Goal: Task Accomplishment & Management: Manage account settings

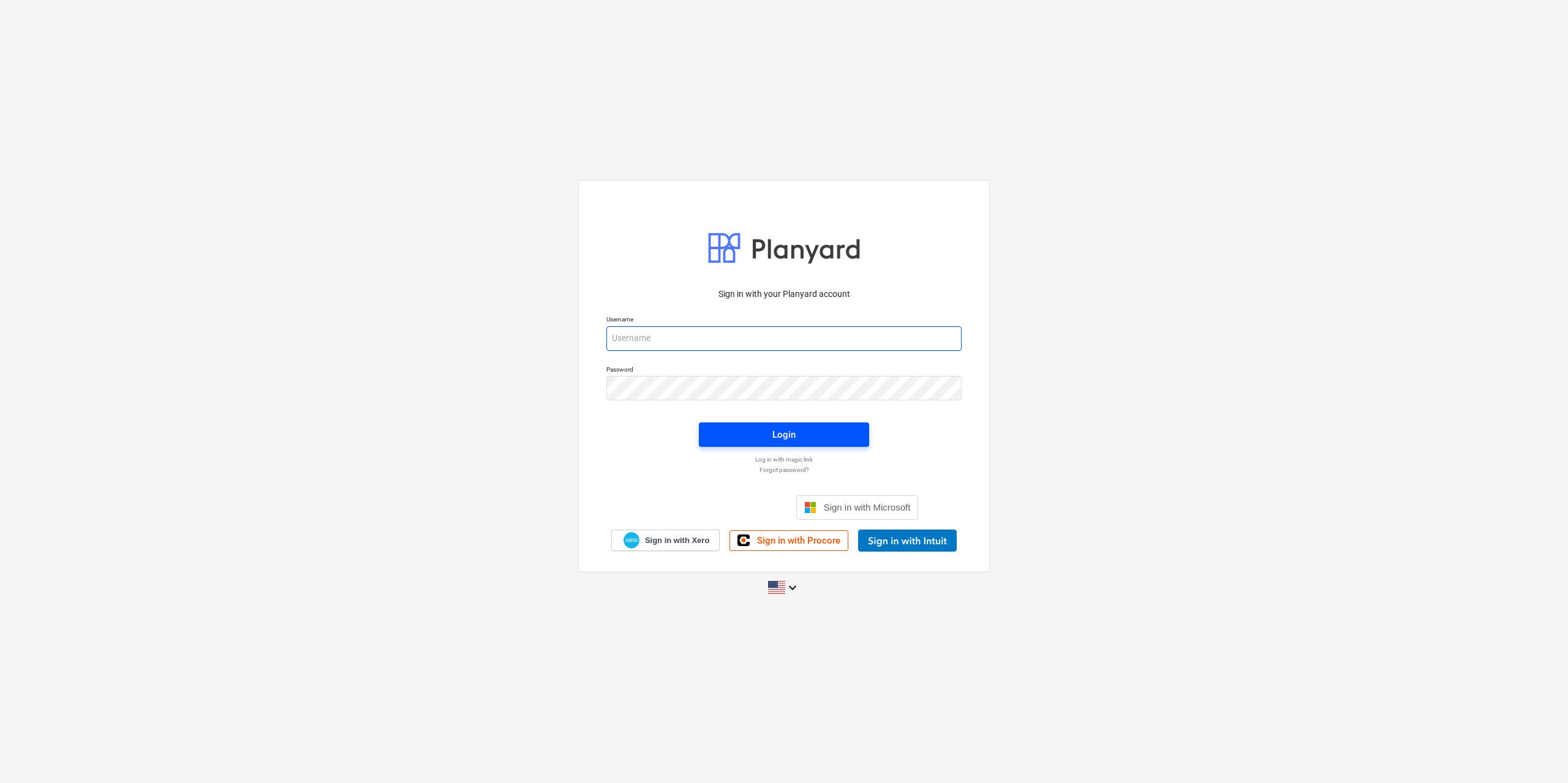
type input "[EMAIL_ADDRESS][DOMAIN_NAME]"
click at [788, 433] on div "Login" at bounding box center [784, 434] width 23 height 16
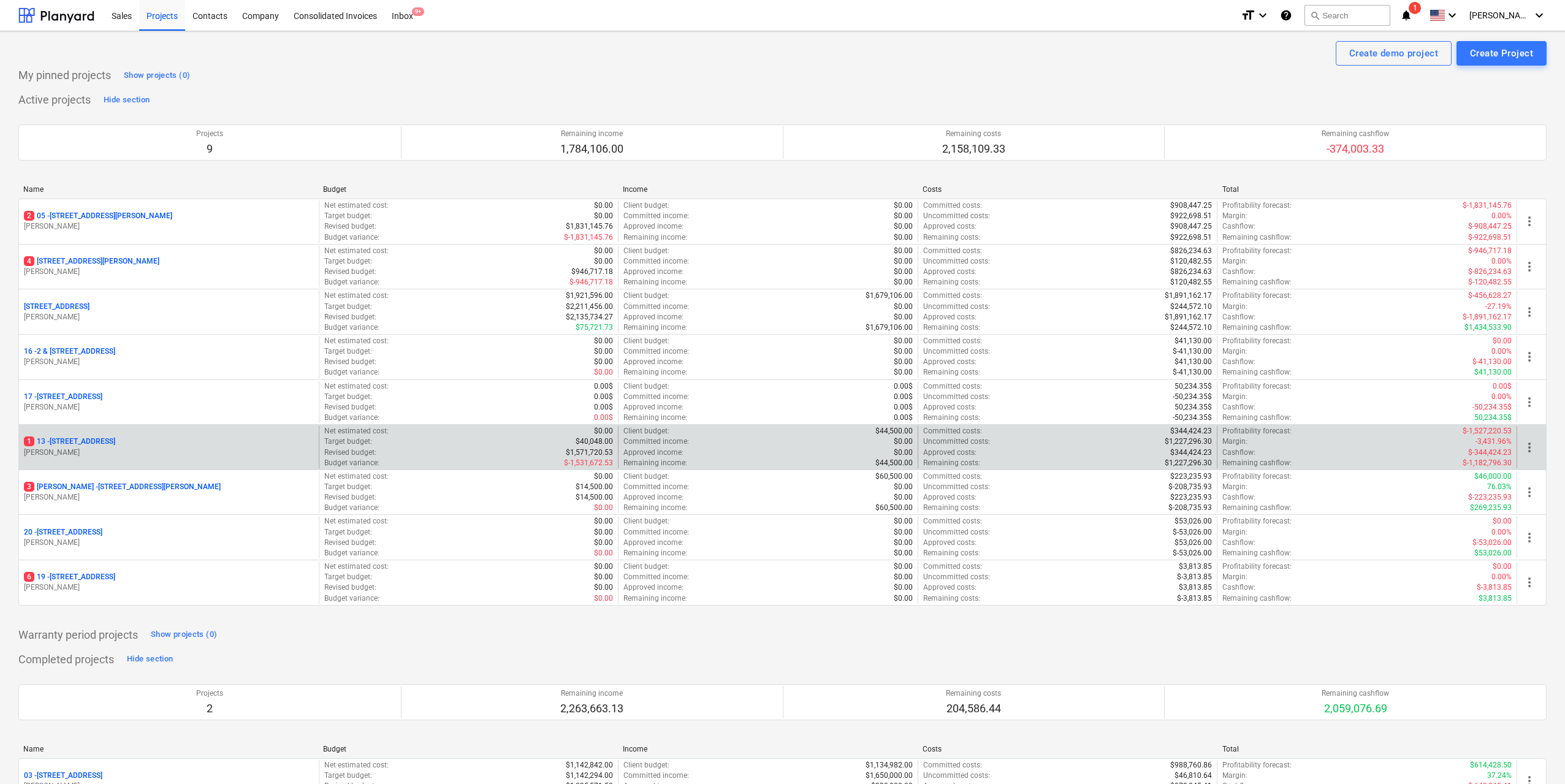
click at [115, 445] on p "[STREET_ADDRESS]" at bounding box center [69, 441] width 91 height 10
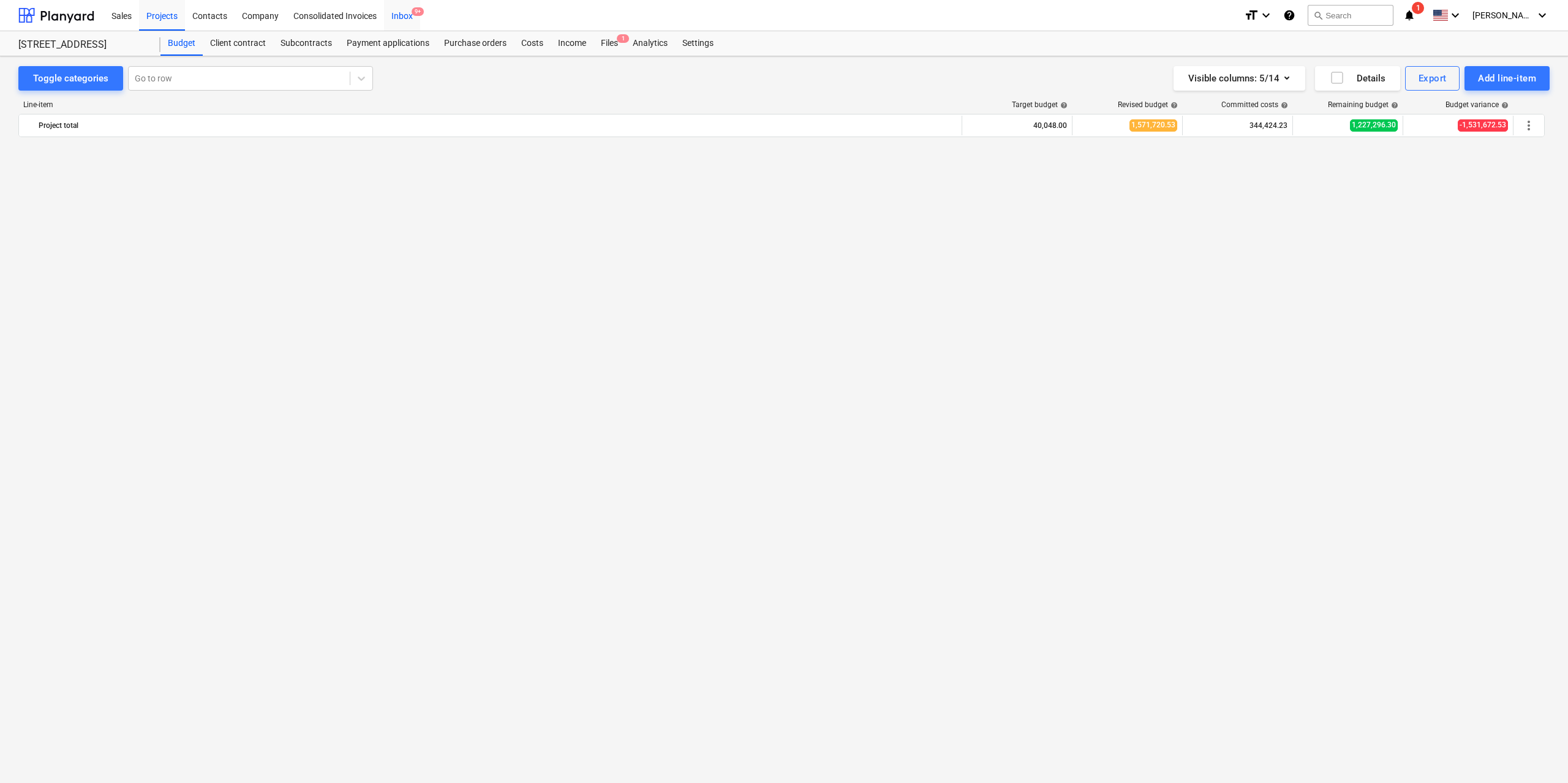
scroll to position [1399, 0]
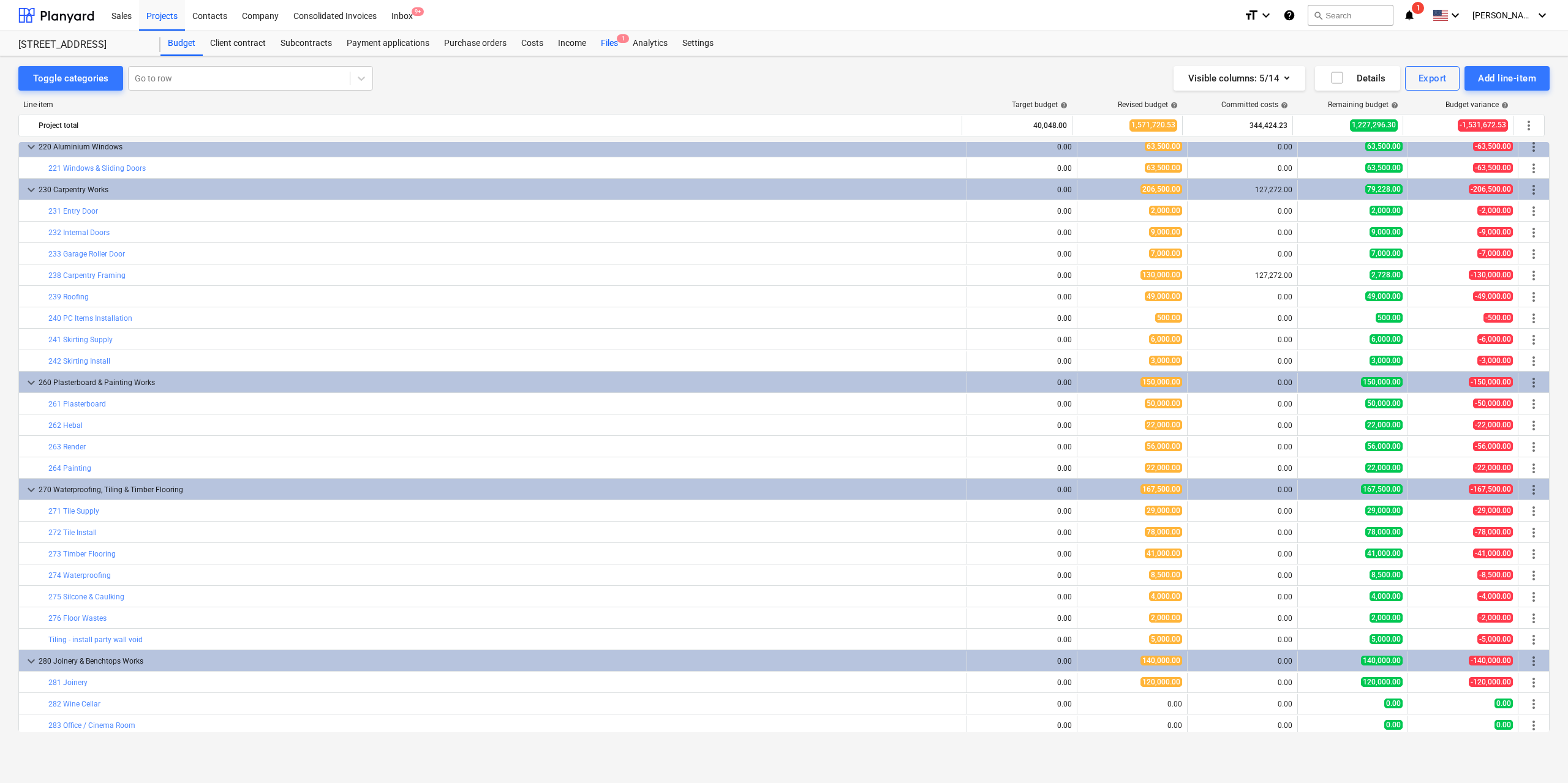
click at [617, 43] on div "Files 1" at bounding box center [609, 43] width 32 height 25
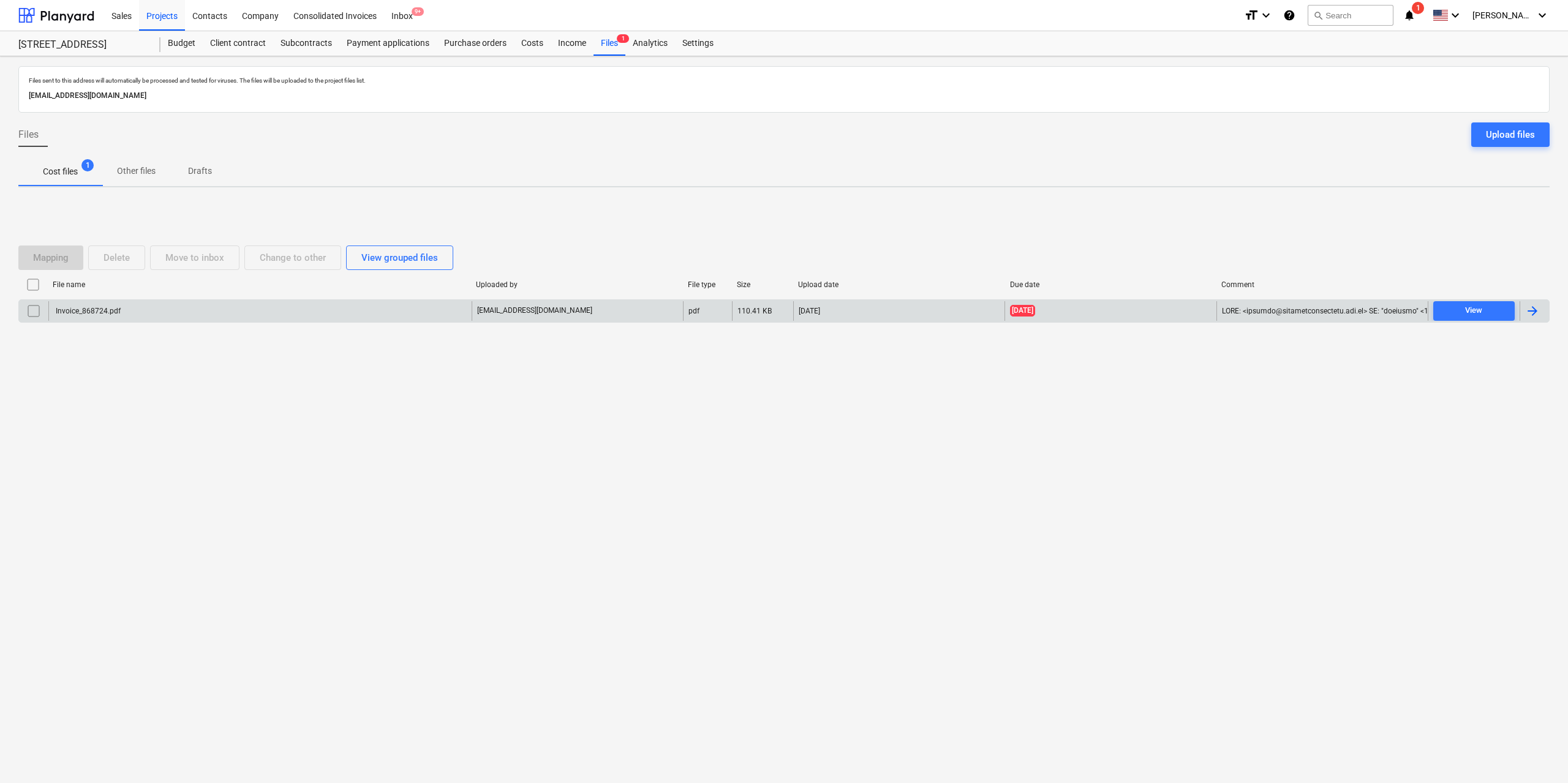
click at [74, 309] on div "Invoice_868724.pdf" at bounding box center [87, 310] width 67 height 8
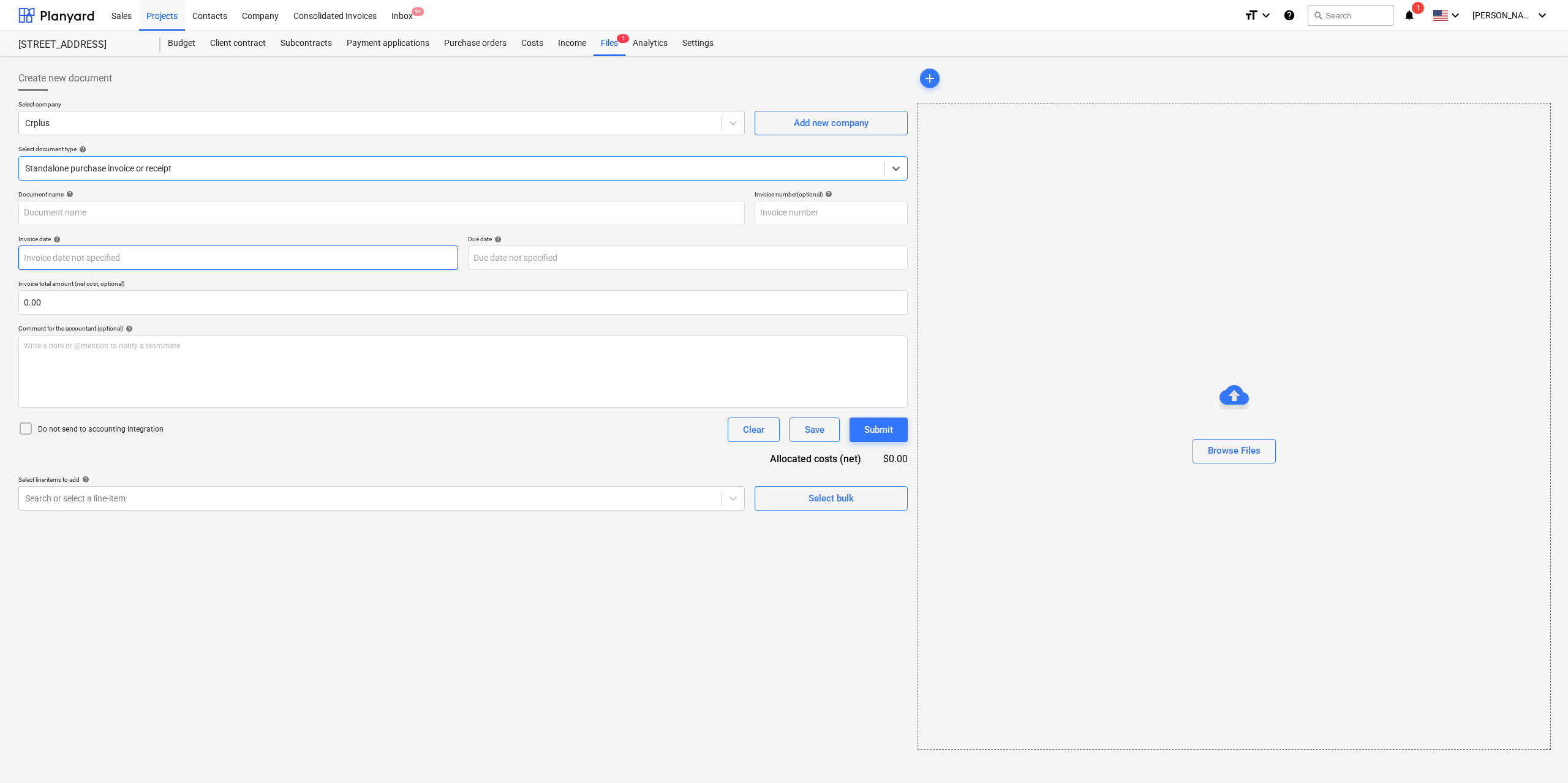
type input "868724"
type input "[DATE]"
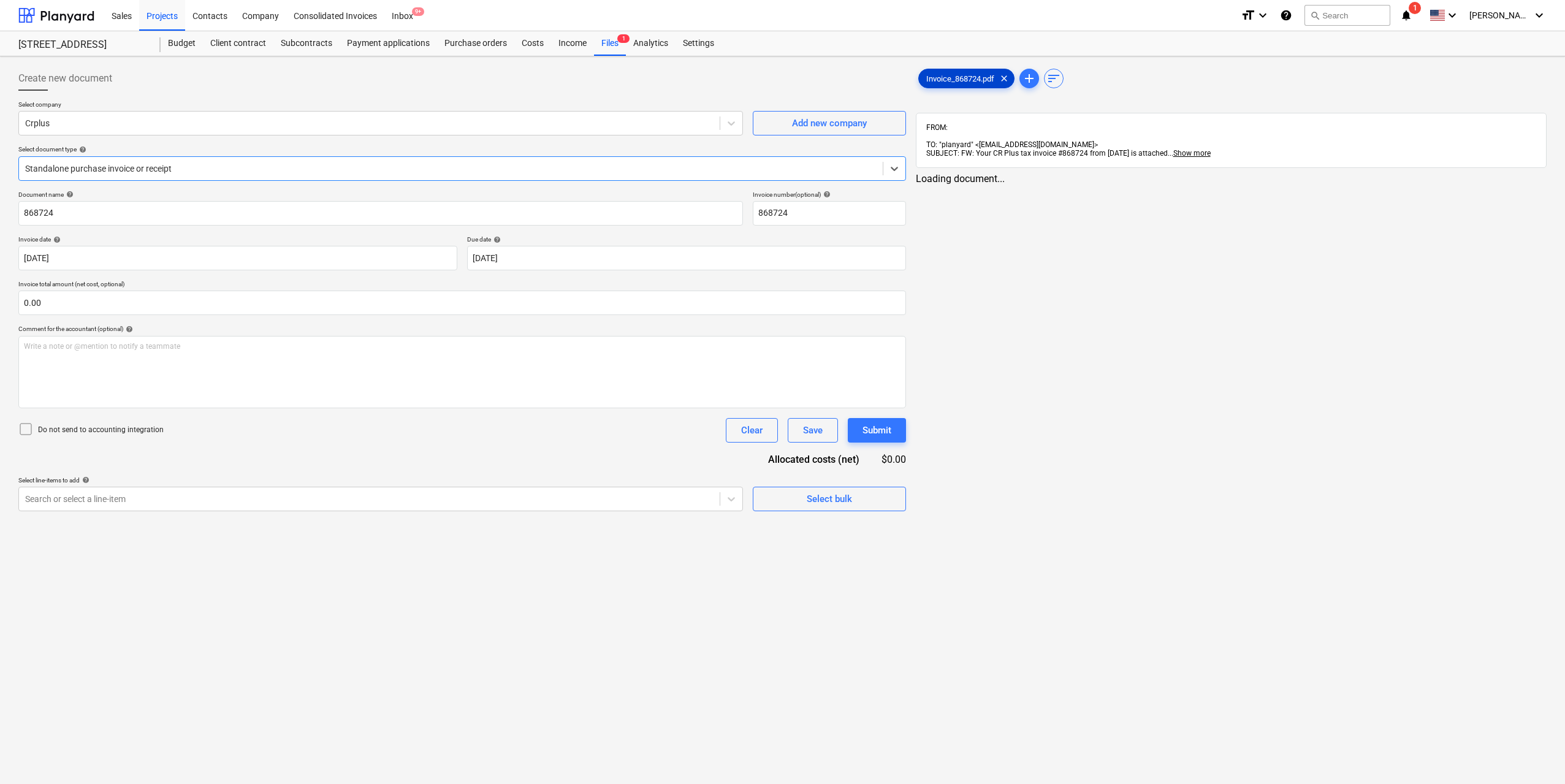
click at [945, 83] on div "Invoice_868724.pdf clear" at bounding box center [966, 78] width 96 height 19
click at [159, 12] on div "Projects" at bounding box center [162, 15] width 46 height 31
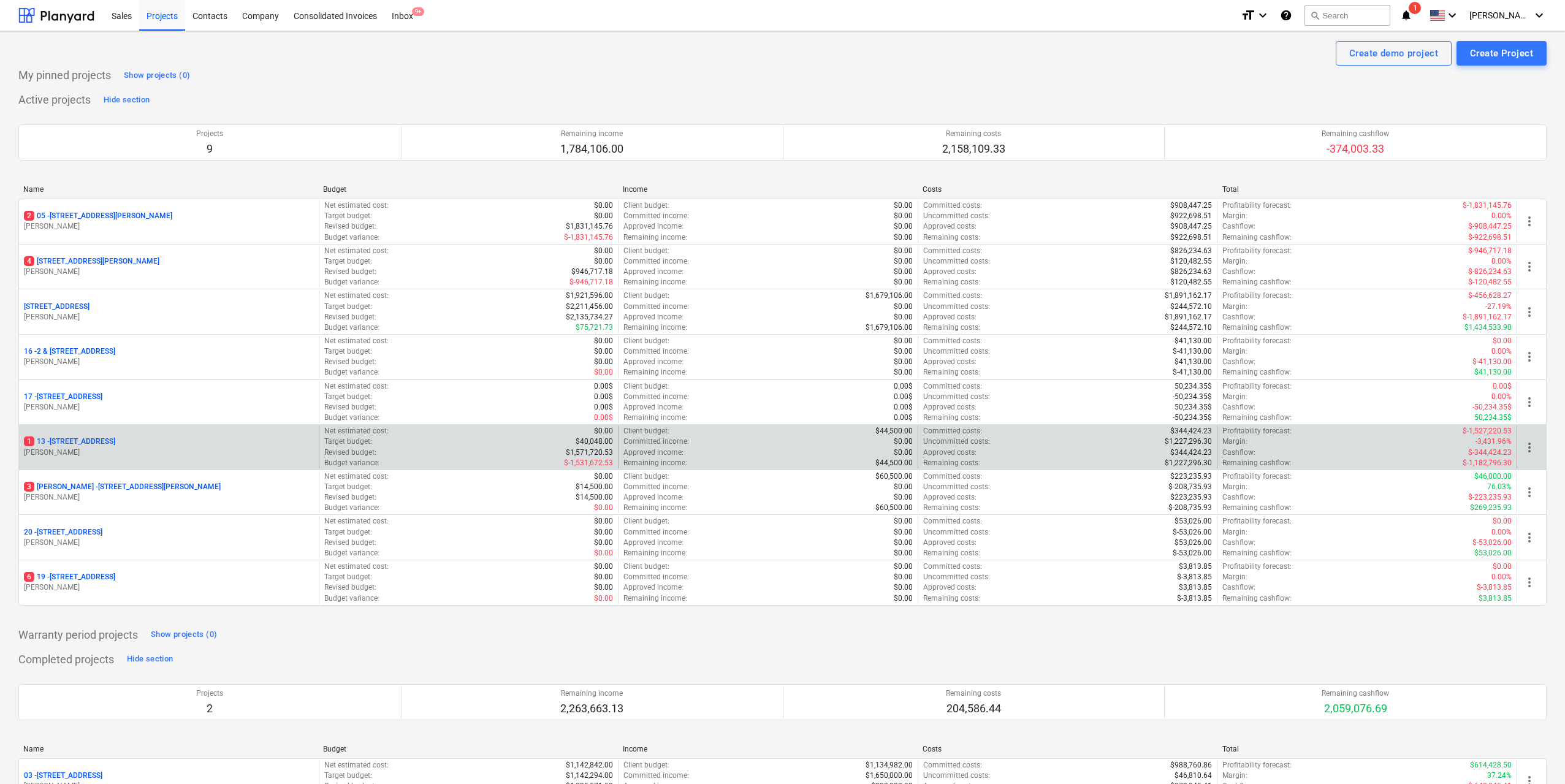
click at [115, 440] on p "[STREET_ADDRESS]" at bounding box center [69, 441] width 91 height 10
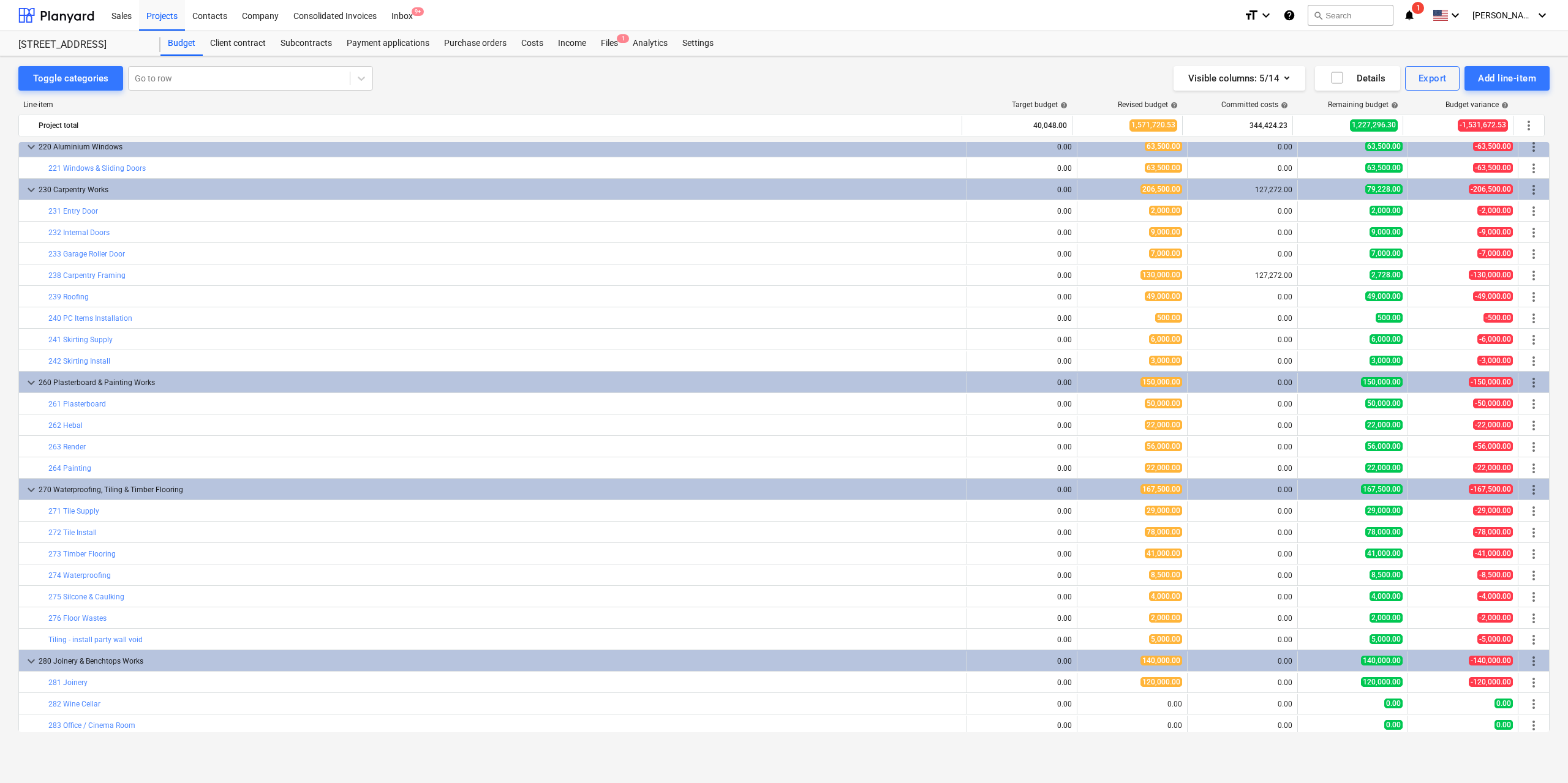
scroll to position [1828, 0]
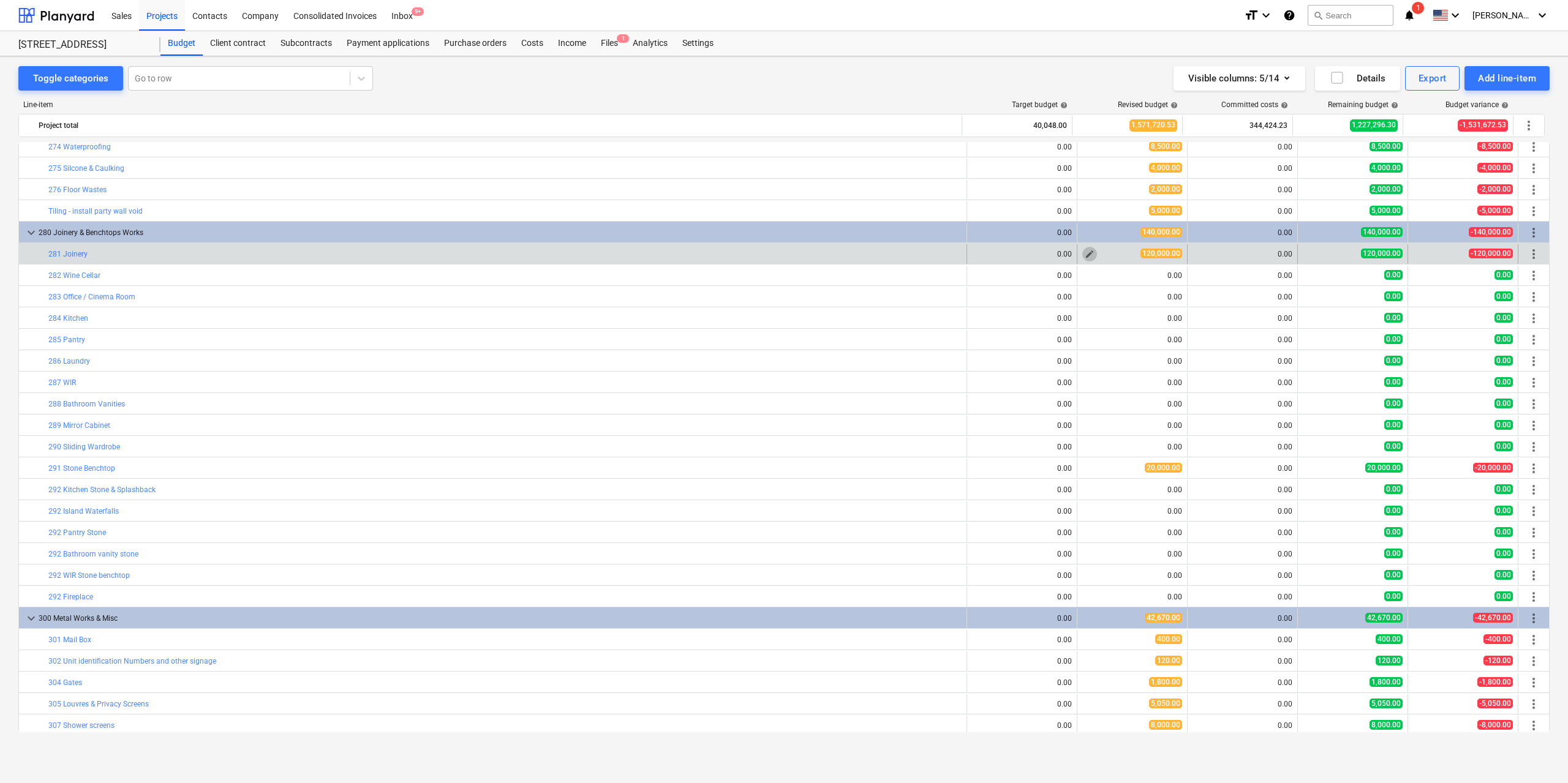
click at [1084, 252] on span "edit" at bounding box center [1089, 254] width 10 height 10
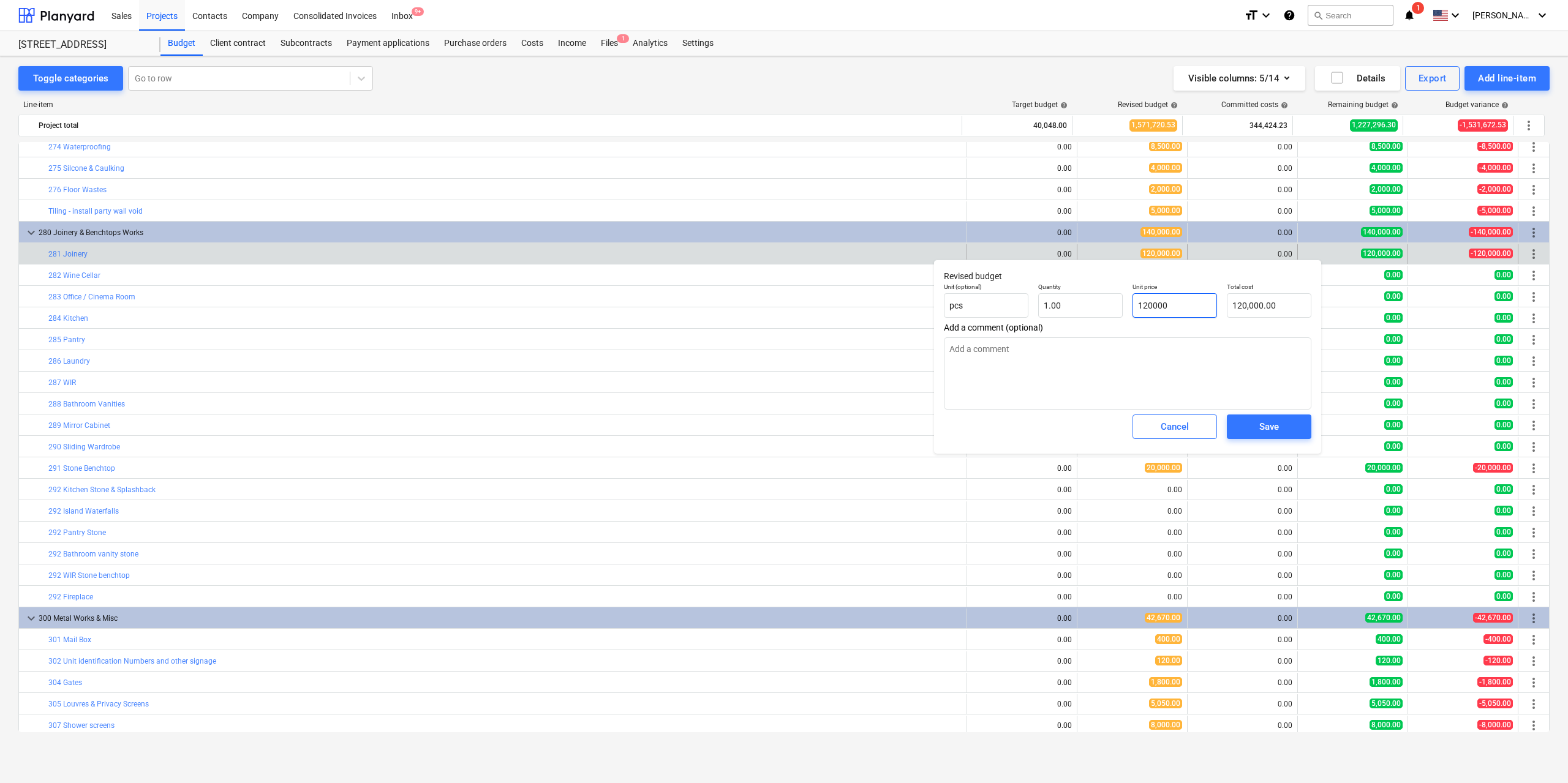
click at [1175, 302] on input "120000" at bounding box center [1174, 305] width 85 height 25
type input "8"
type textarea "x"
type input "8.00"
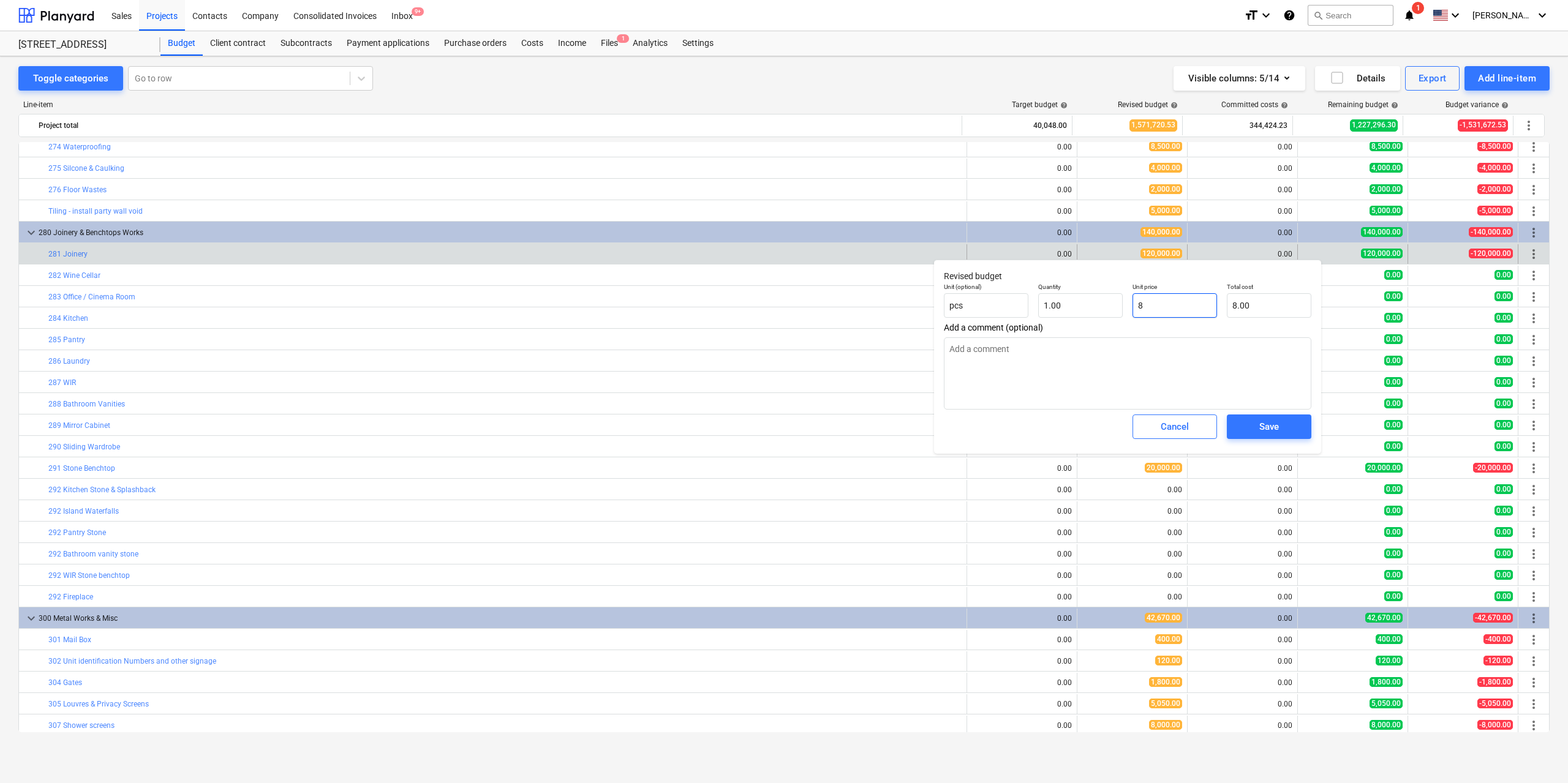
type input "80"
type textarea "x"
type input "80.00"
type input "800"
type textarea "x"
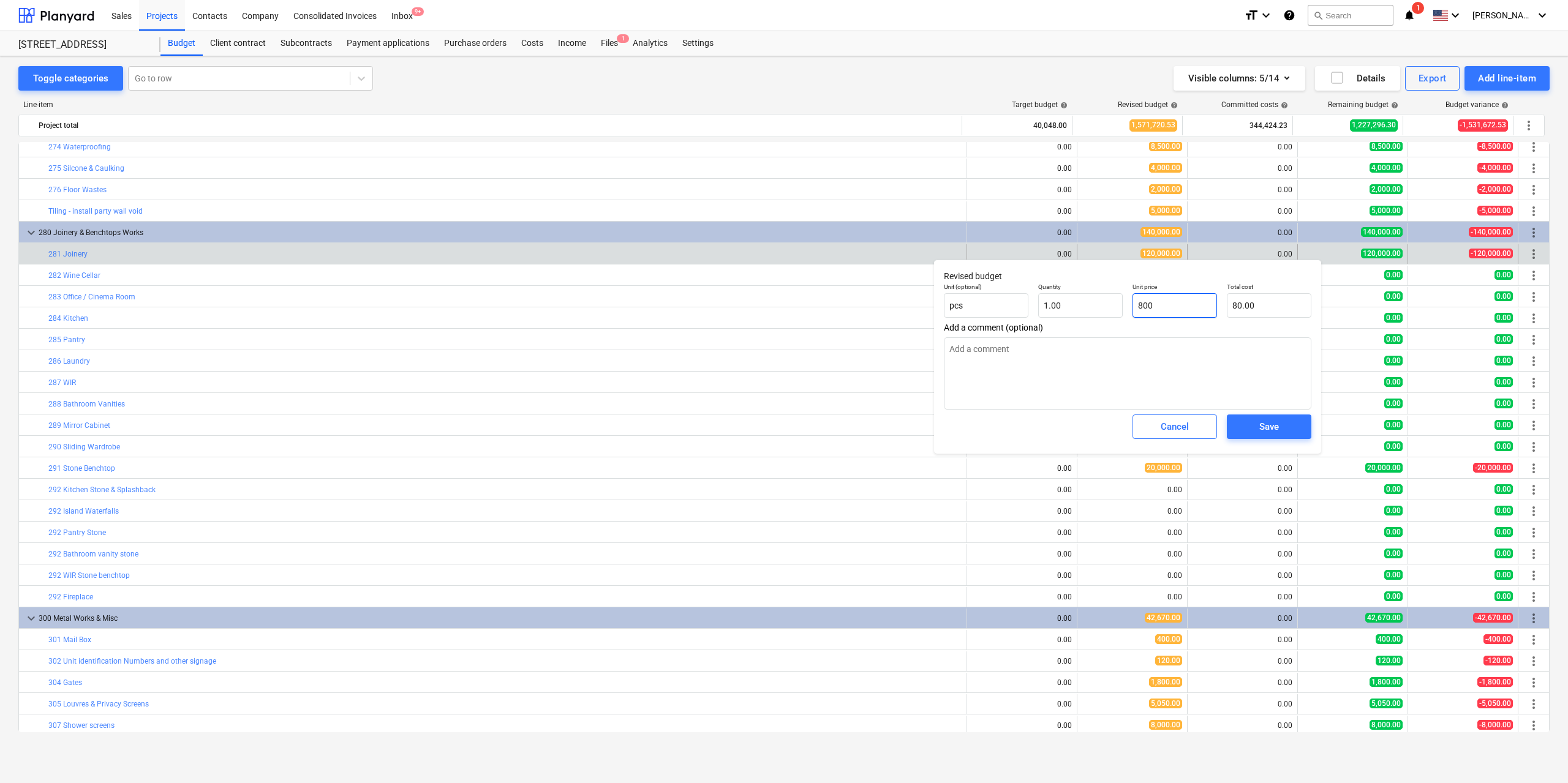
type input "800.00"
type input "8000"
type textarea "x"
type input "8,000.00"
type input "80000"
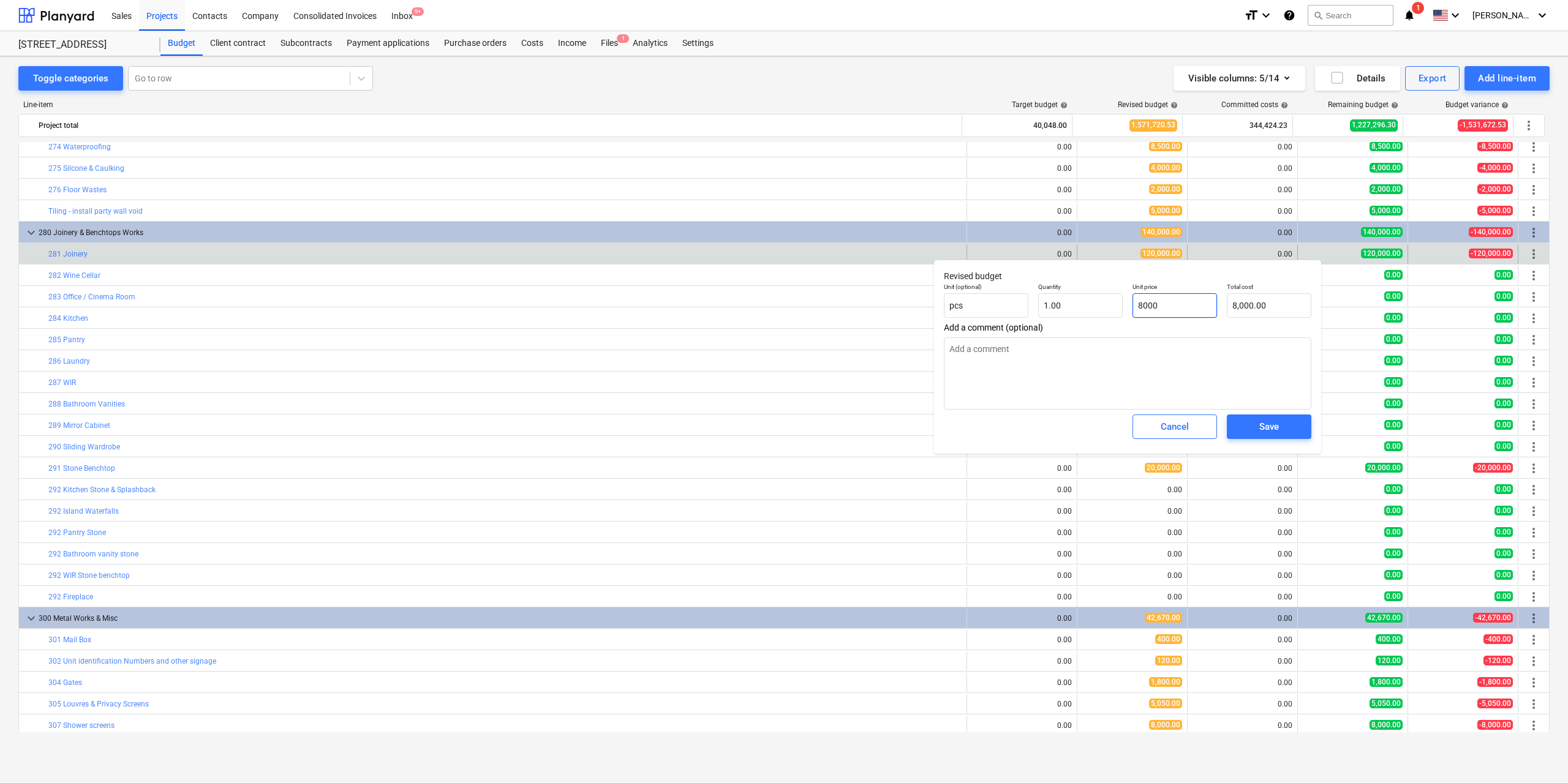
type textarea "x"
type input "80,000.00"
click at [1283, 420] on span "Save" at bounding box center [1268, 427] width 55 height 16
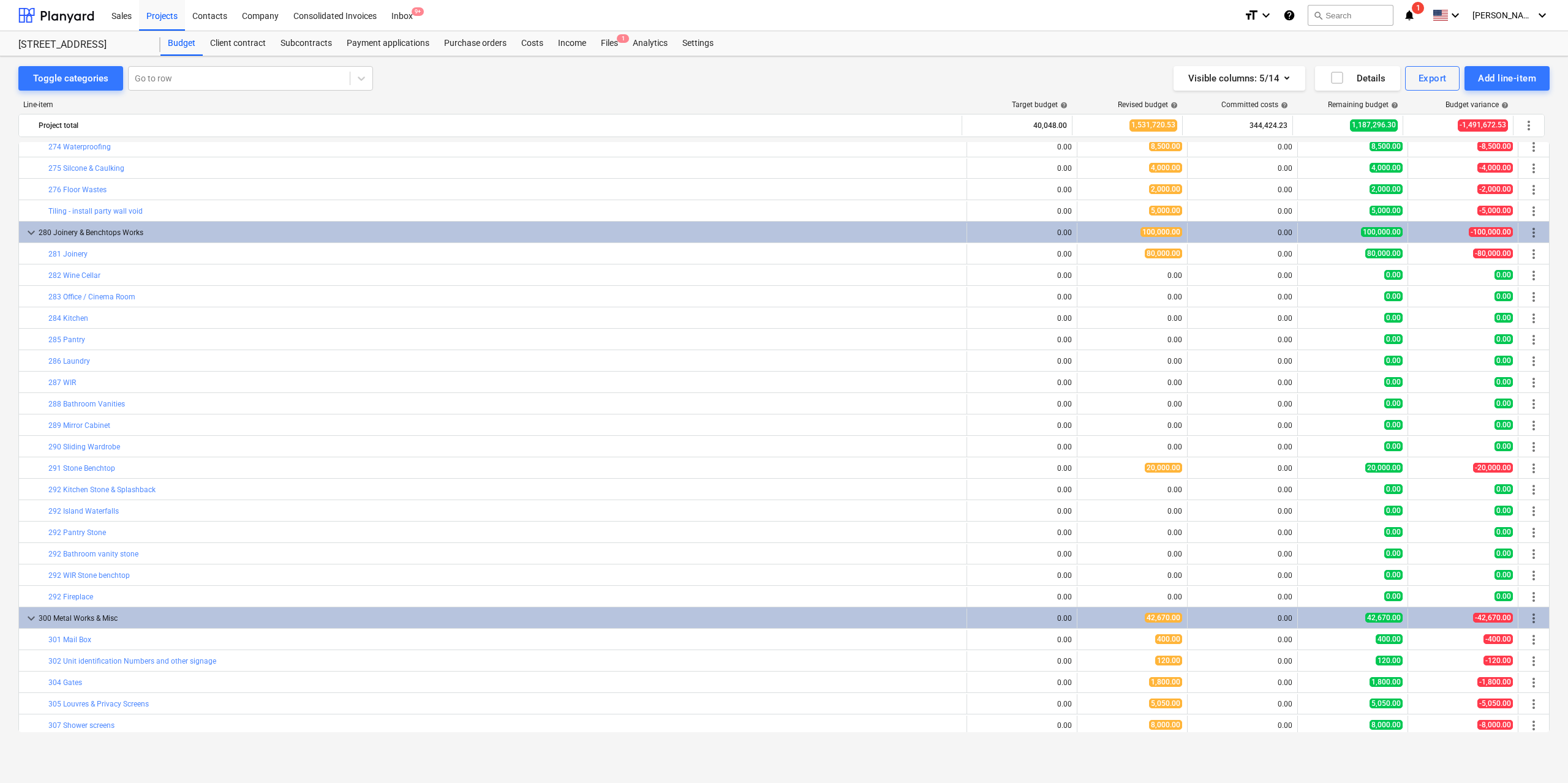
type textarea "x"
type input "1.00"
type input "80,000.00"
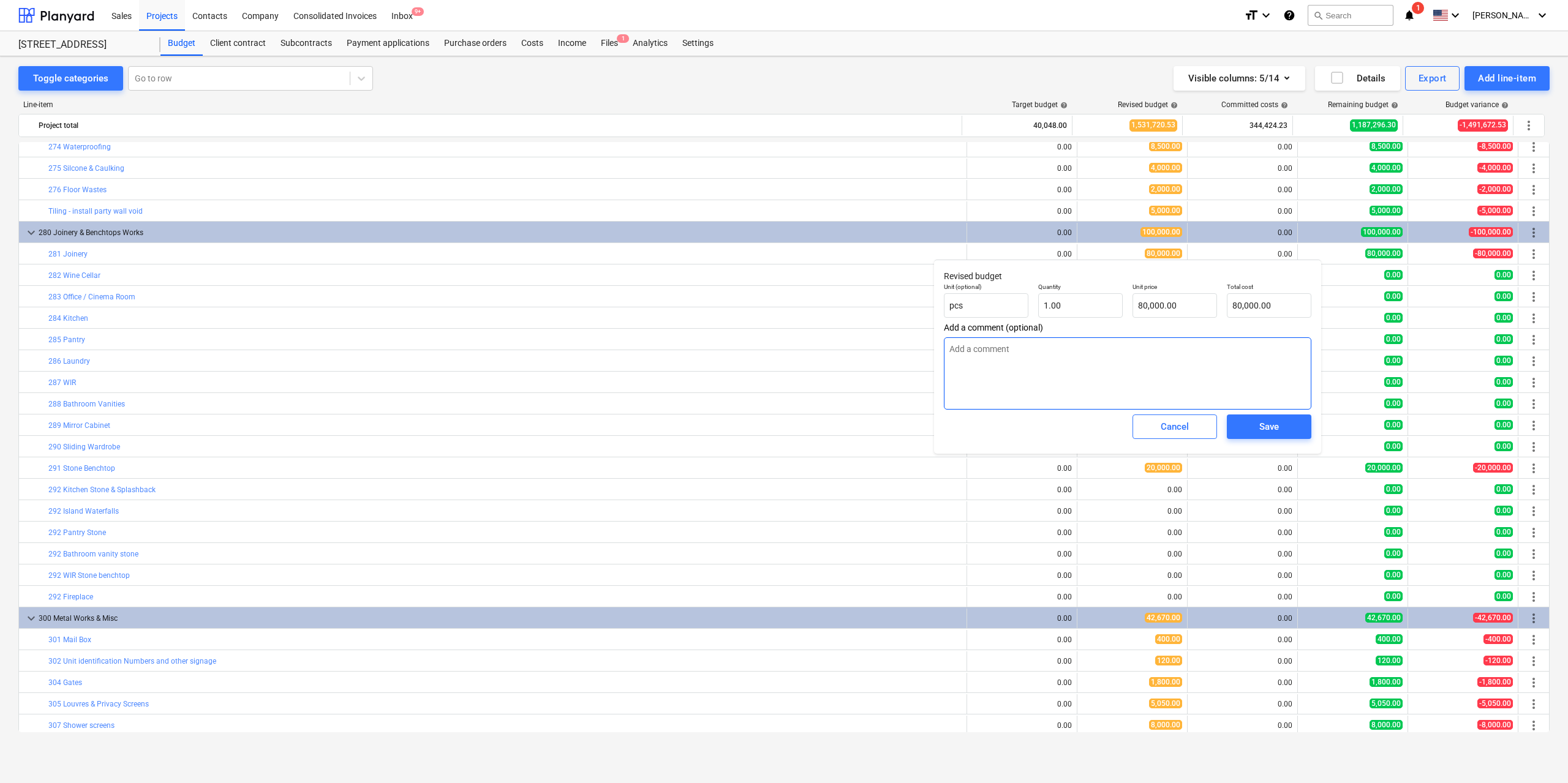
type textarea "x"
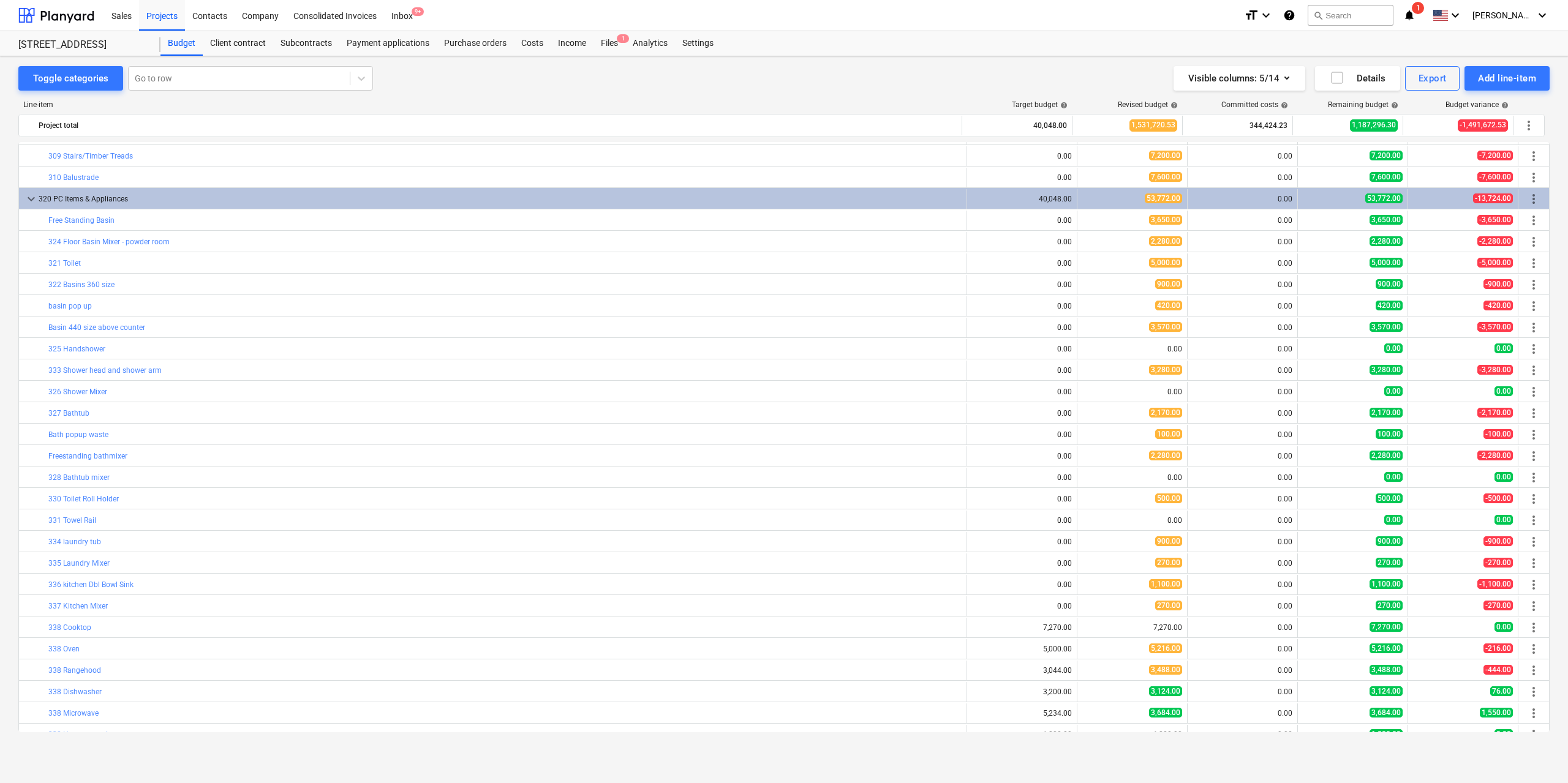
scroll to position [2746, 0]
